Goal: Transaction & Acquisition: Purchase product/service

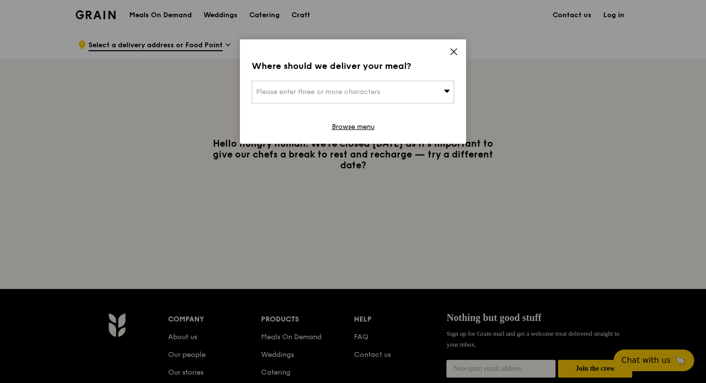
click at [395, 95] on div "Please enter three or more characters" at bounding box center [353, 92] width 203 height 23
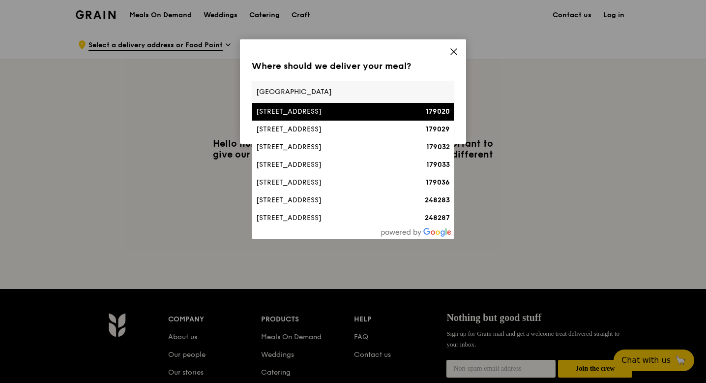
click at [254, 90] on input "[GEOGRAPHIC_DATA]" at bounding box center [353, 92] width 202 height 22
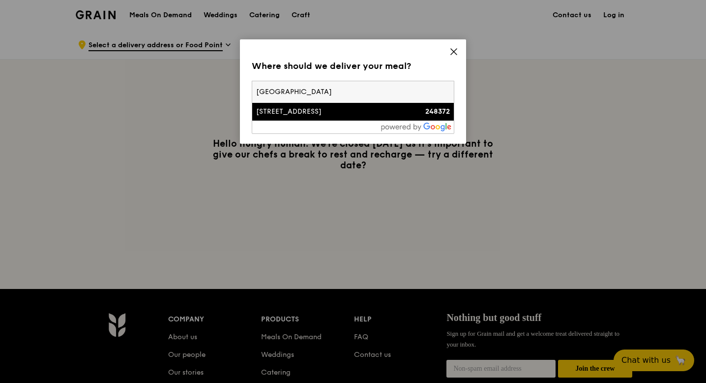
type input "[GEOGRAPHIC_DATA]"
click at [296, 110] on div "[STREET_ADDRESS]" at bounding box center [329, 112] width 146 height 10
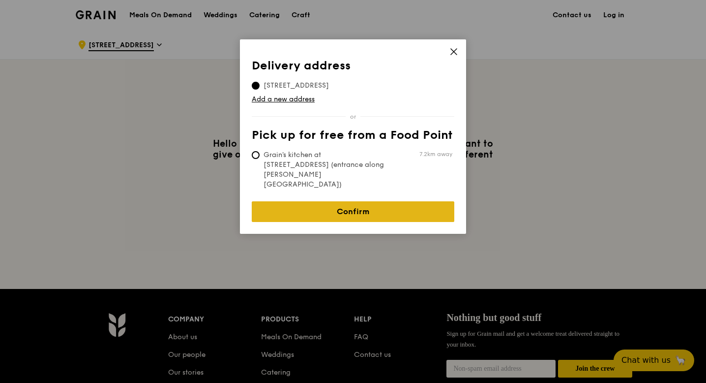
click at [342, 201] on link "Confirm" at bounding box center [353, 211] width 203 height 21
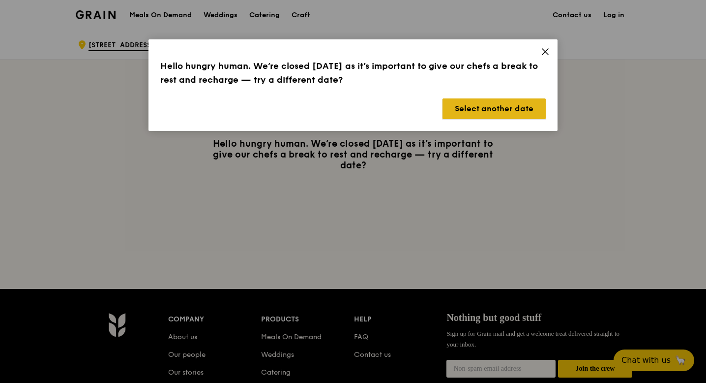
click at [498, 109] on button "Select another date" at bounding box center [494, 108] width 103 height 21
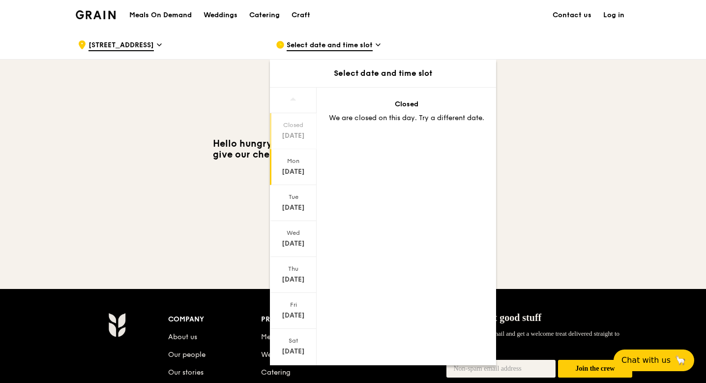
click at [305, 176] on div "[DATE]" at bounding box center [294, 172] width 44 height 10
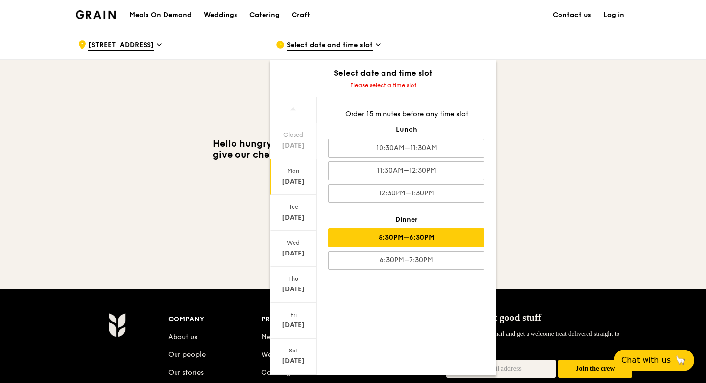
click at [373, 236] on div "5:30PM–6:30PM" at bounding box center [407, 237] width 156 height 19
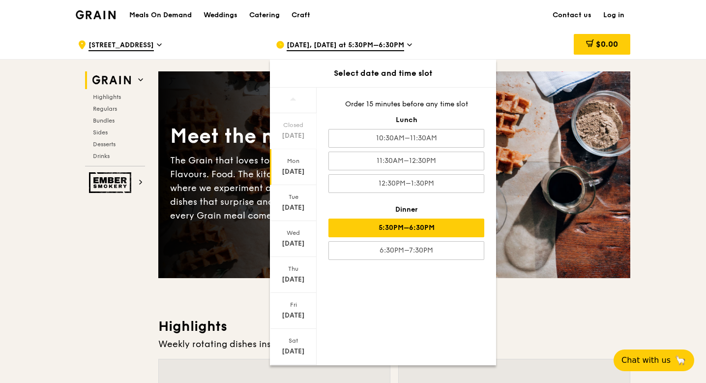
click at [435, 229] on div "5:30PM–6:30PM" at bounding box center [407, 227] width 156 height 19
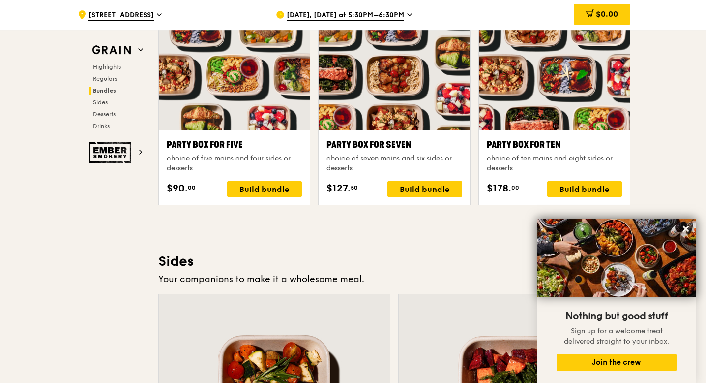
scroll to position [1914, 0]
